Goal: Task Accomplishment & Management: Use online tool/utility

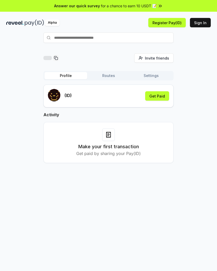
click at [160, 96] on button "Get Paid" at bounding box center [157, 95] width 24 height 9
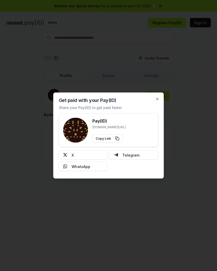
click at [154, 101] on div "Get paid with your Pay(ID) Share your Pay(ID) to get paid faster Pay(ID) [DOMAI…" at bounding box center [108, 135] width 110 height 86
click at [158, 100] on icon "button" at bounding box center [157, 99] width 4 height 4
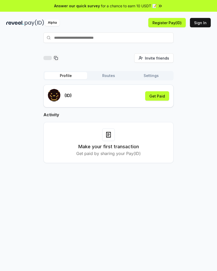
click at [181, 6] on div "Answer our quick survey for a chance to earn 10 USDT 📝" at bounding box center [108, 6] width 217 height 12
